Goal: Information Seeking & Learning: Learn about a topic

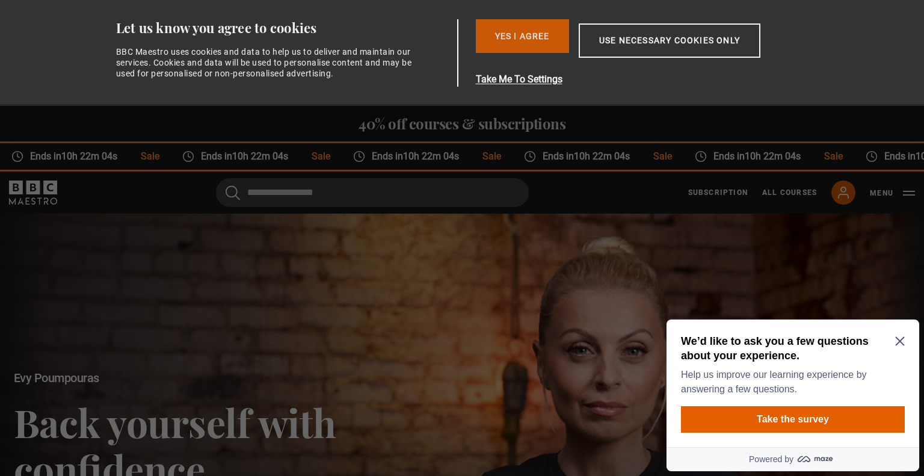
click at [518, 34] on button "Yes I Agree" at bounding box center [522, 36] width 93 height 34
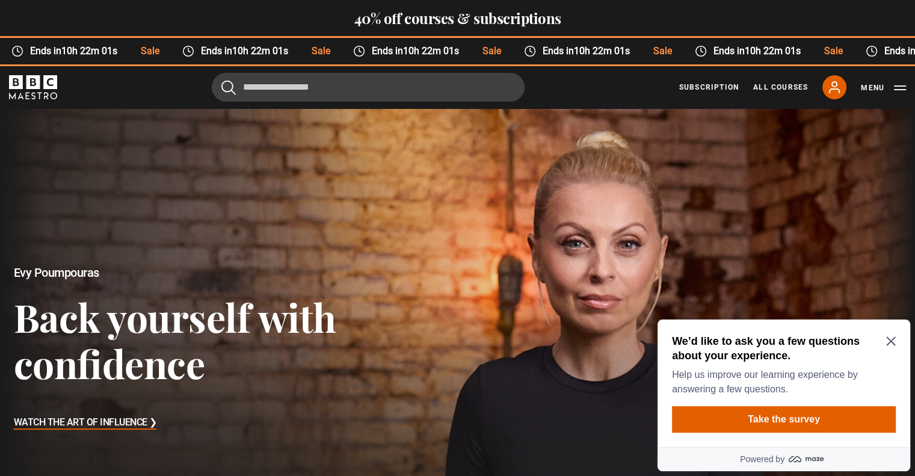
click at [888, 338] on icon "Close Maze Prompt" at bounding box center [891, 341] width 9 height 9
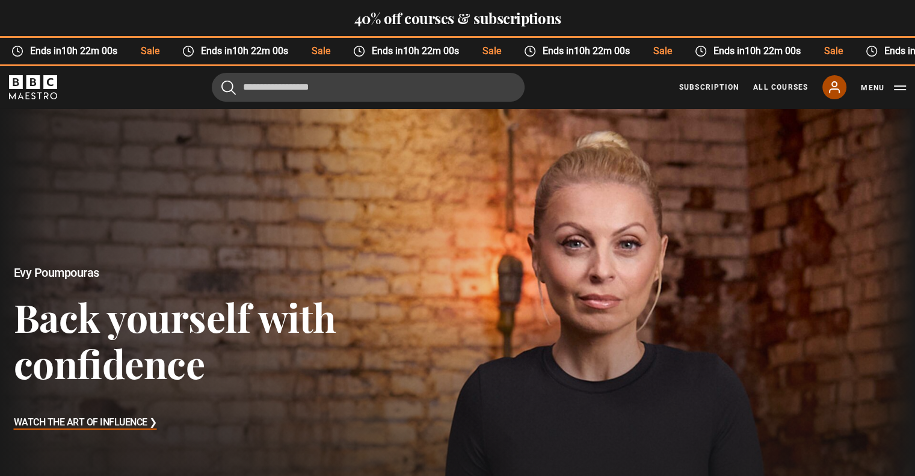
click at [837, 90] on icon at bounding box center [835, 87] width 14 height 14
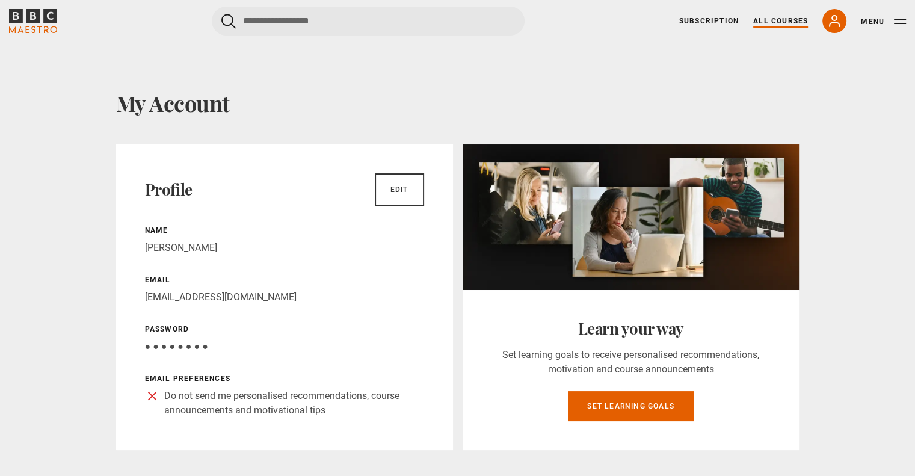
click at [771, 20] on link "All Courses" at bounding box center [781, 21] width 55 height 11
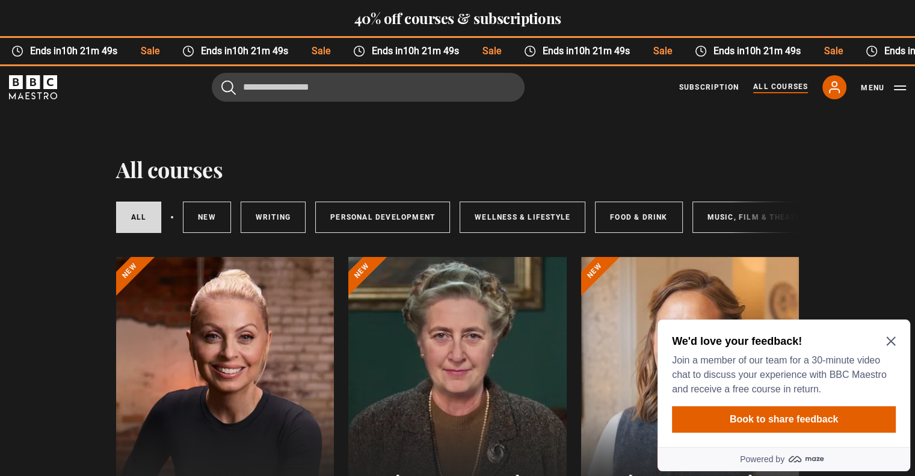
click at [248, 385] on div at bounding box center [225, 401] width 218 height 289
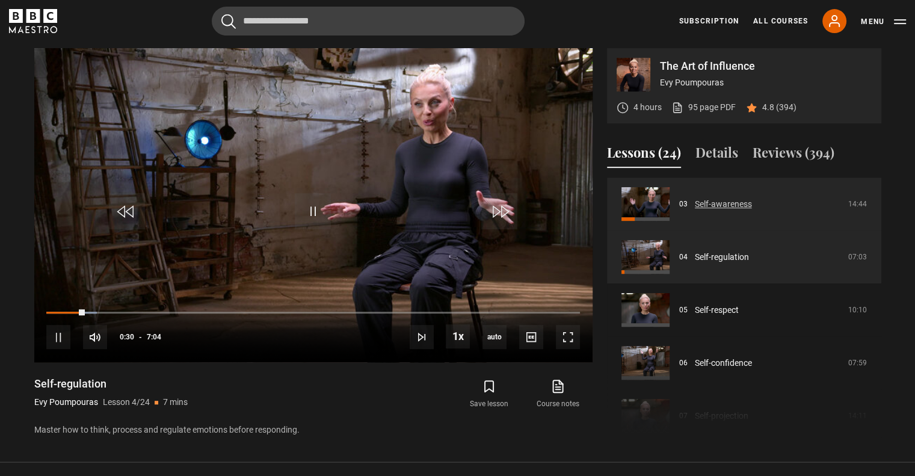
click at [752, 209] on link "Self-awareness" at bounding box center [723, 204] width 57 height 13
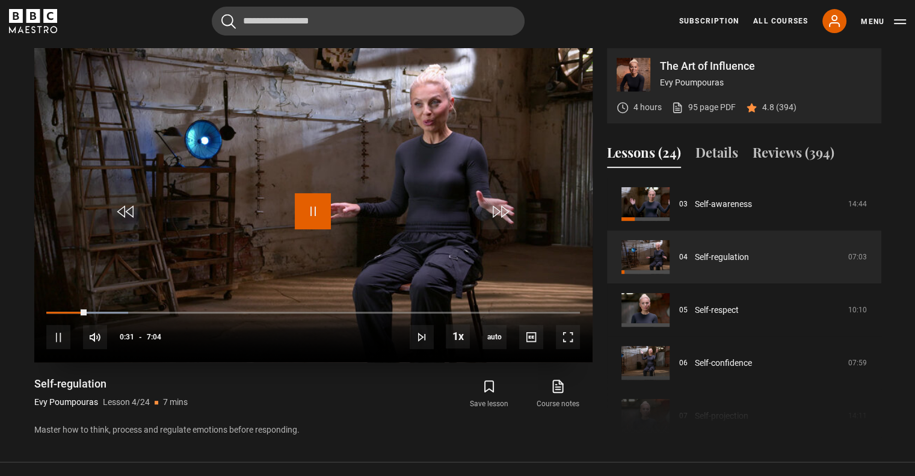
click at [313, 206] on span "Video Player" at bounding box center [313, 211] width 36 height 36
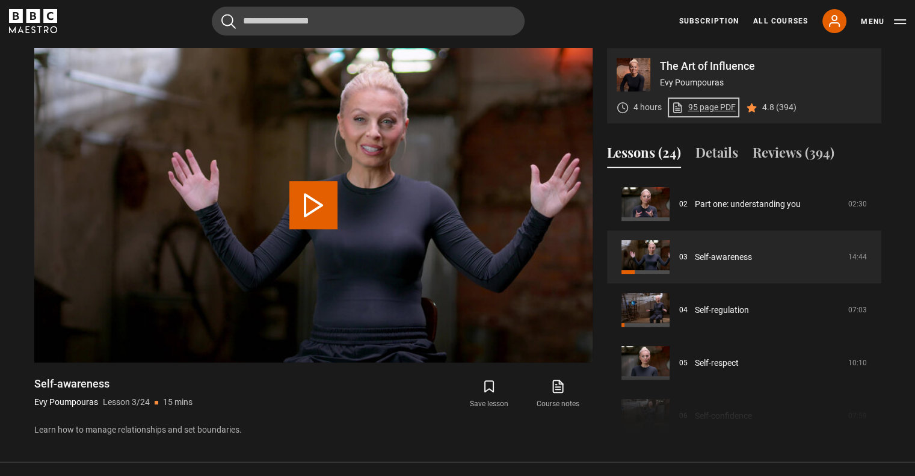
click at [710, 104] on link "95 page PDF (opens in new tab)" at bounding box center [704, 107] width 64 height 13
